Goal: Task Accomplishment & Management: Manage account settings

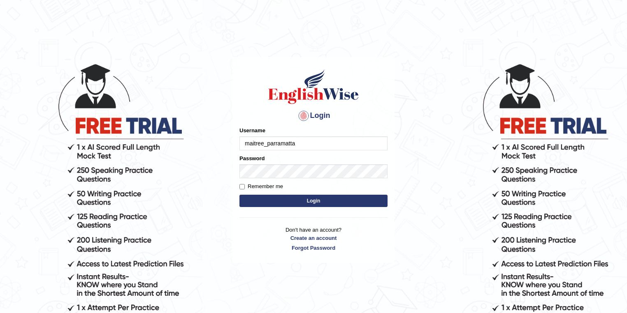
click at [304, 145] on input "maitree_parramatta" at bounding box center [313, 144] width 148 height 14
type input "drashti_parramatta"
click at [275, 202] on button "Login" at bounding box center [313, 201] width 148 height 12
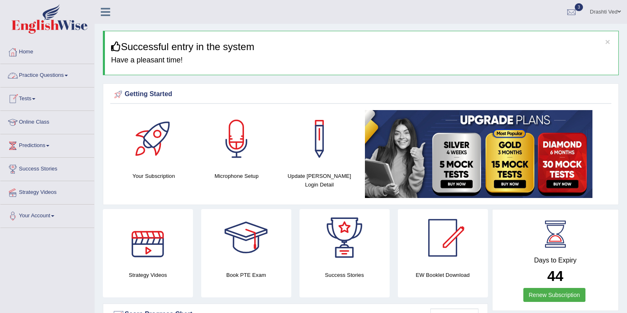
click at [54, 72] on link "Practice Questions" at bounding box center [47, 74] width 94 height 21
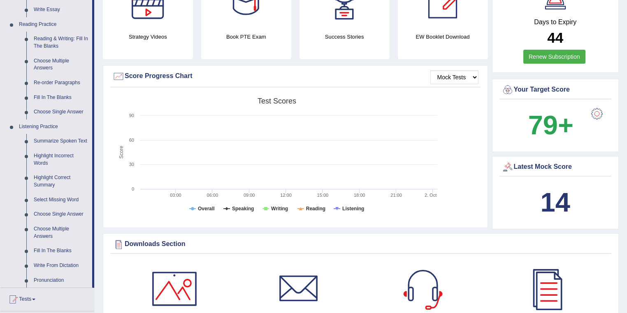
scroll to position [274, 0]
